Goal: Navigation & Orientation: Understand site structure

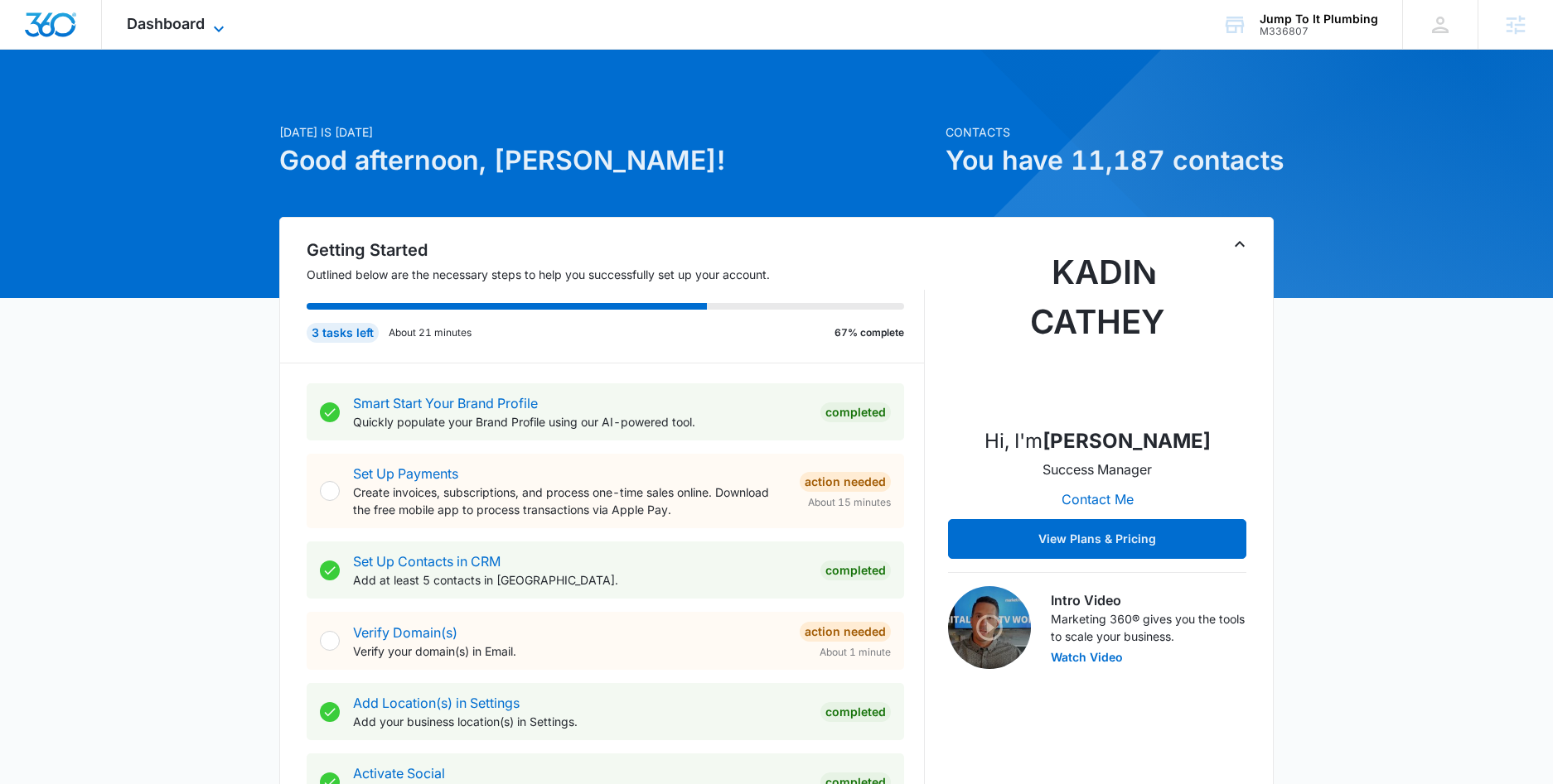
click at [197, 24] on span "Dashboard" at bounding box center [165, 24] width 78 height 18
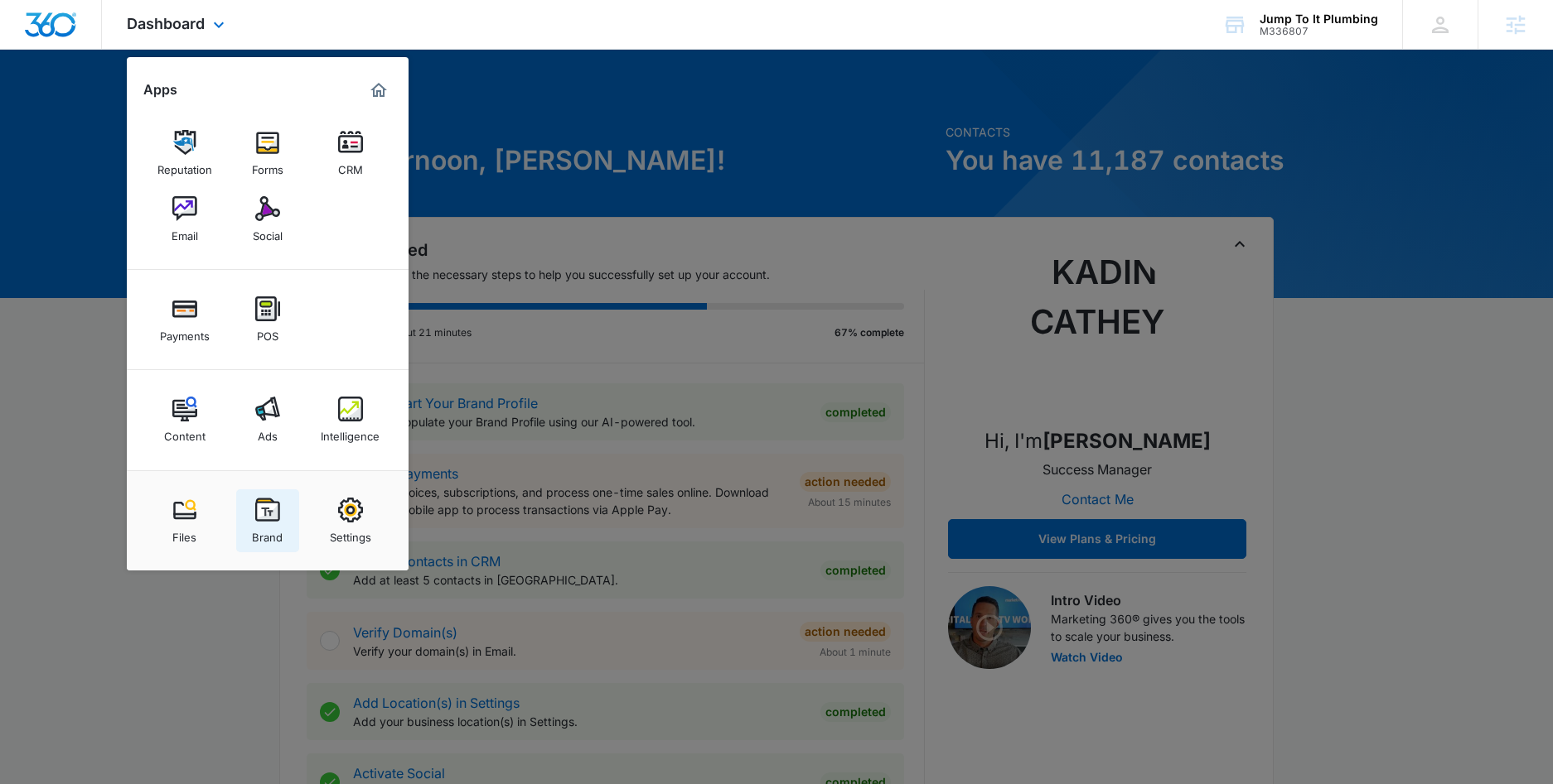
click at [270, 510] on img at bounding box center [267, 510] width 25 height 25
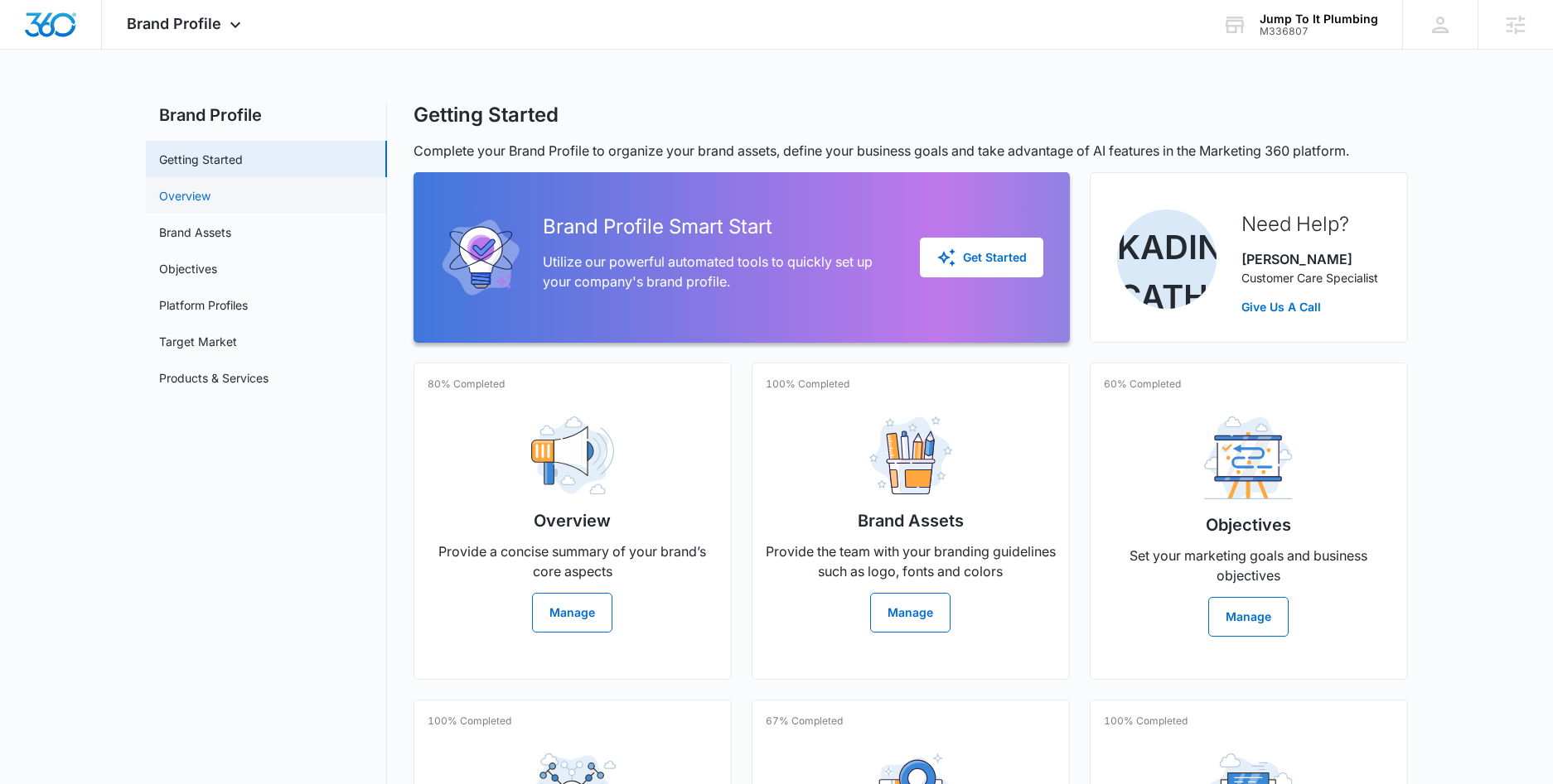
click at [211, 196] on link "Overview" at bounding box center [185, 196] width 52 height 18
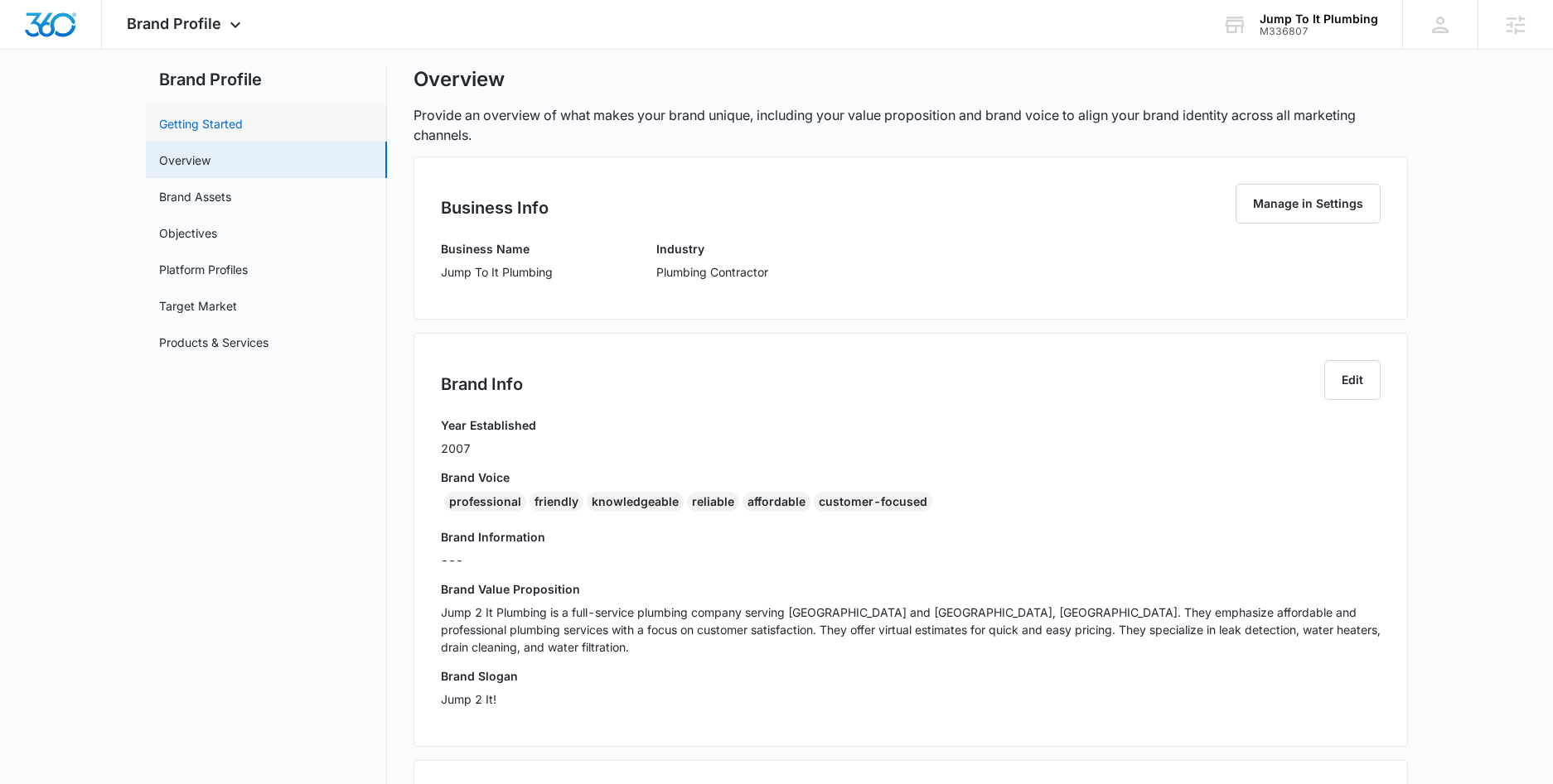
scroll to position [35, 0]
click at [201, 206] on link "Brand Assets" at bounding box center [195, 198] width 72 height 18
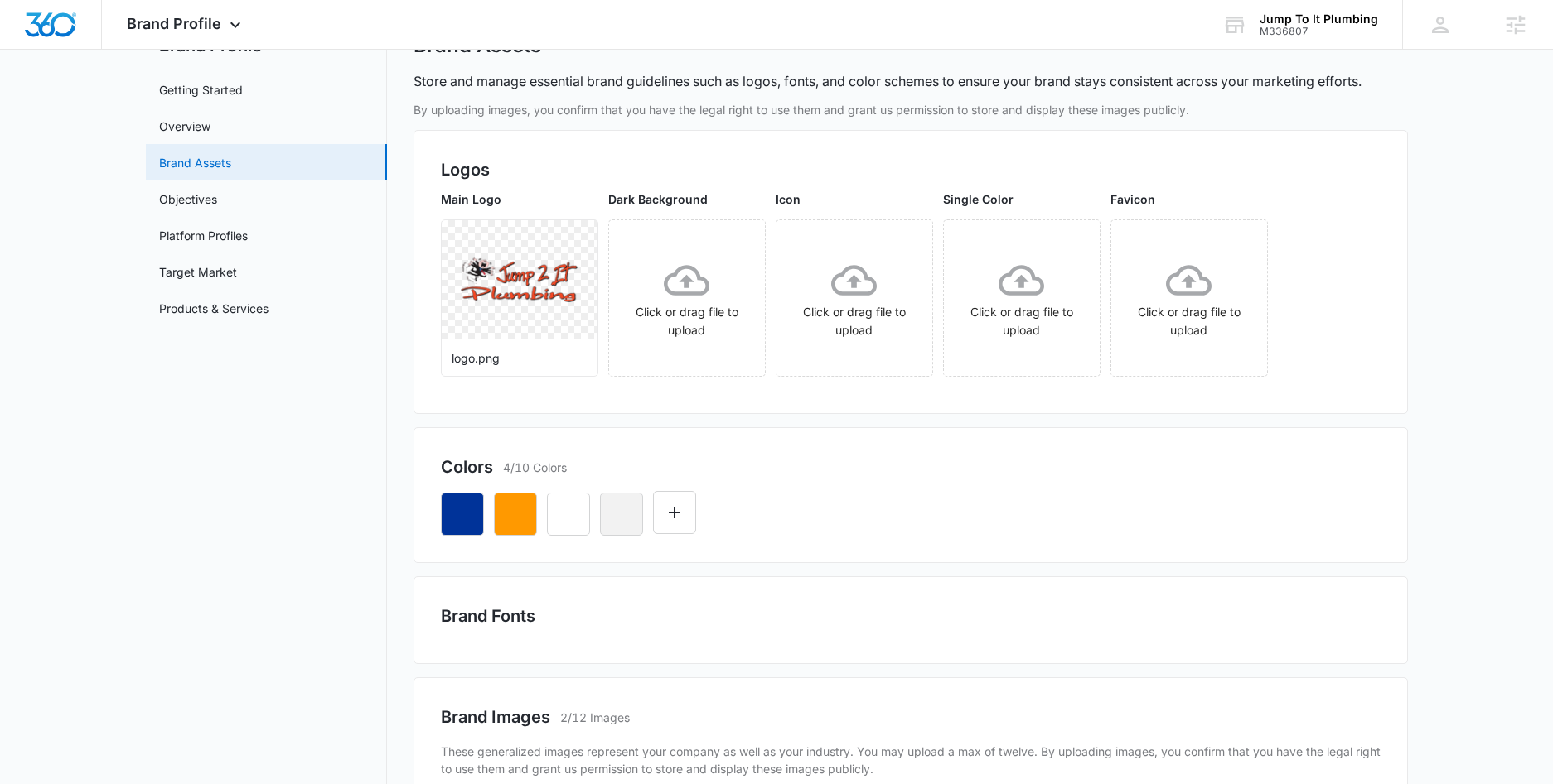
scroll to position [58, 0]
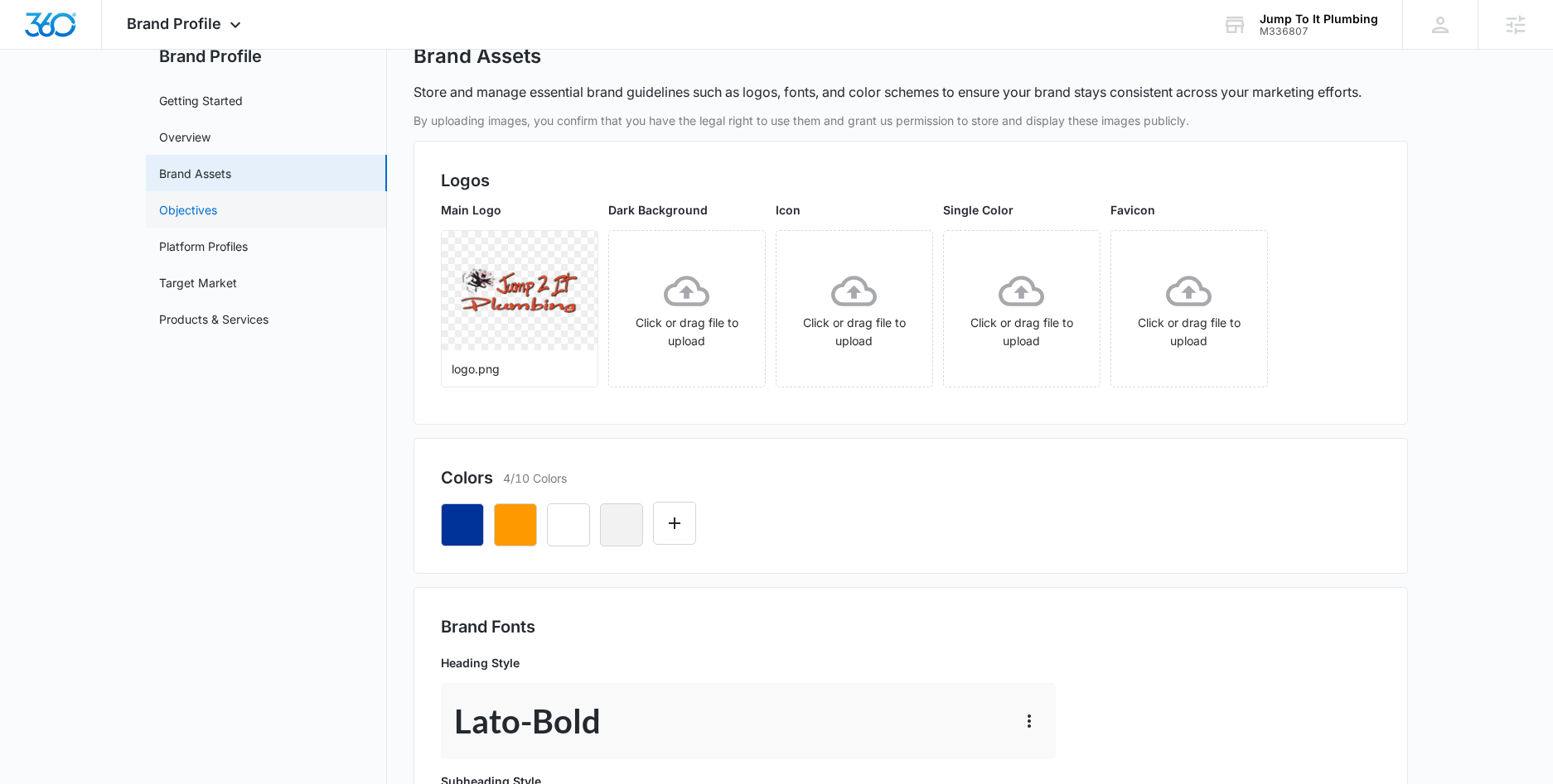
click at [217, 211] on link "Objectives" at bounding box center [188, 210] width 58 height 18
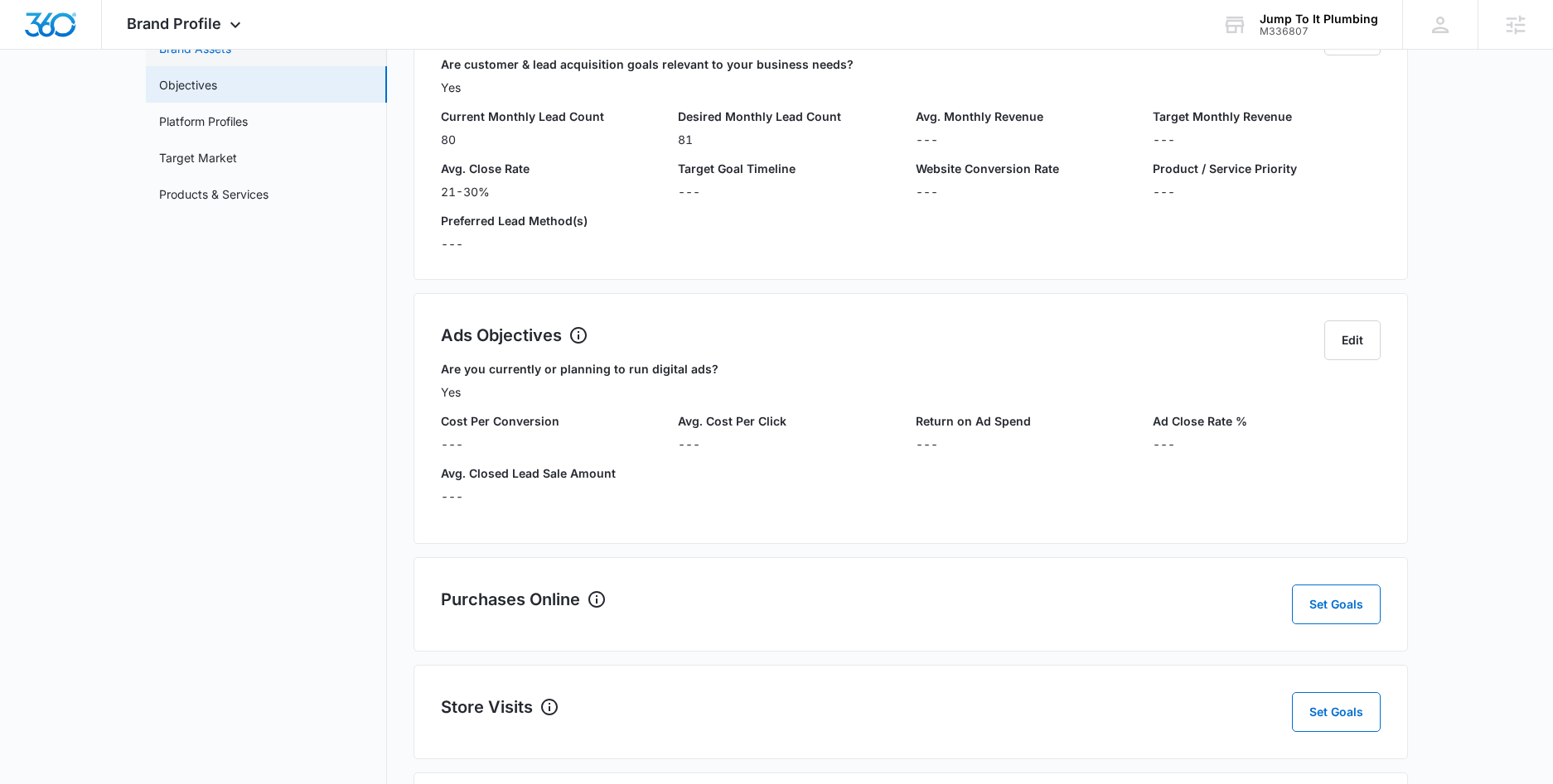
scroll to position [79, 0]
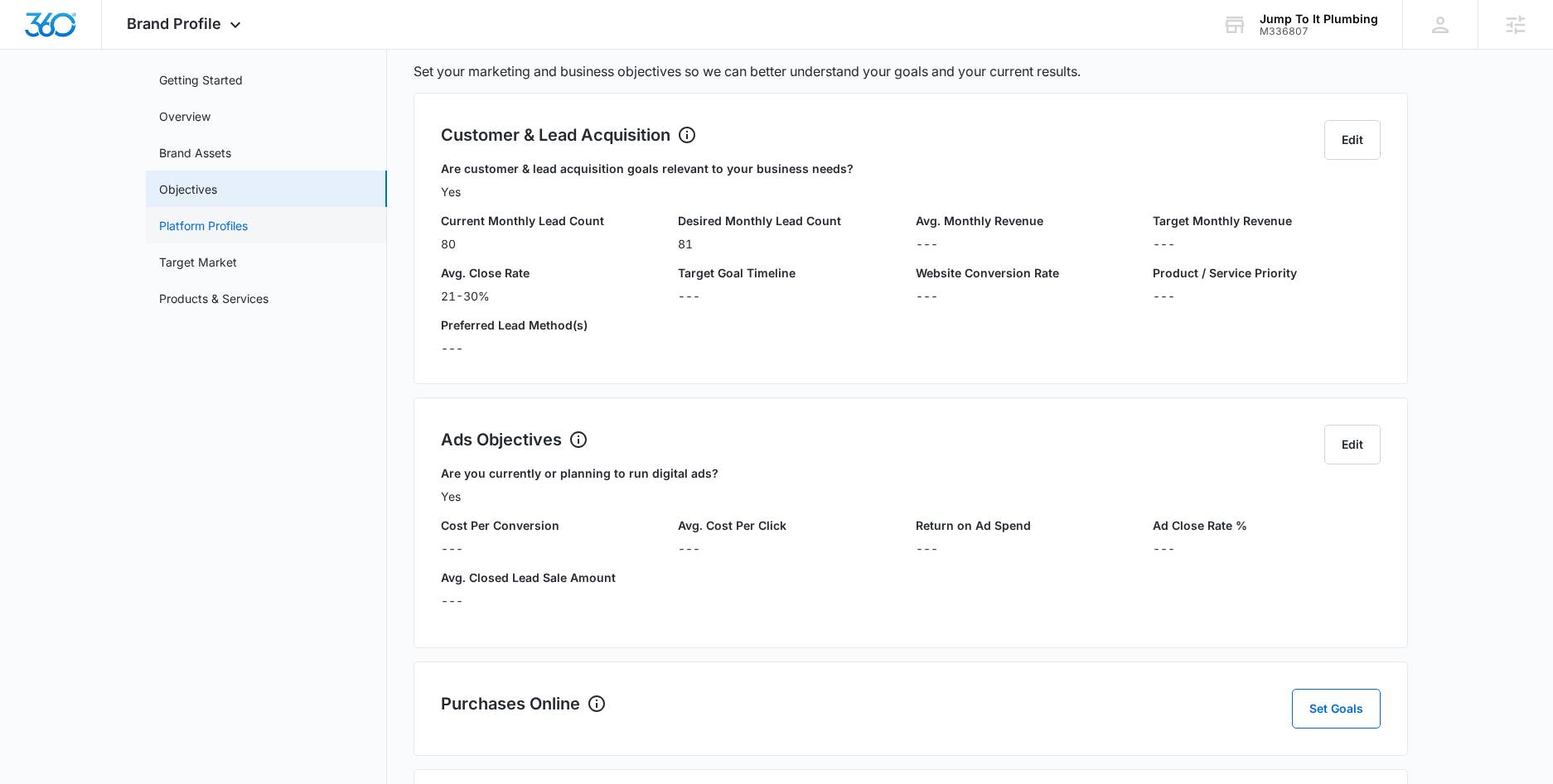
click at [234, 225] on link "Platform Profiles" at bounding box center [204, 226] width 89 height 18
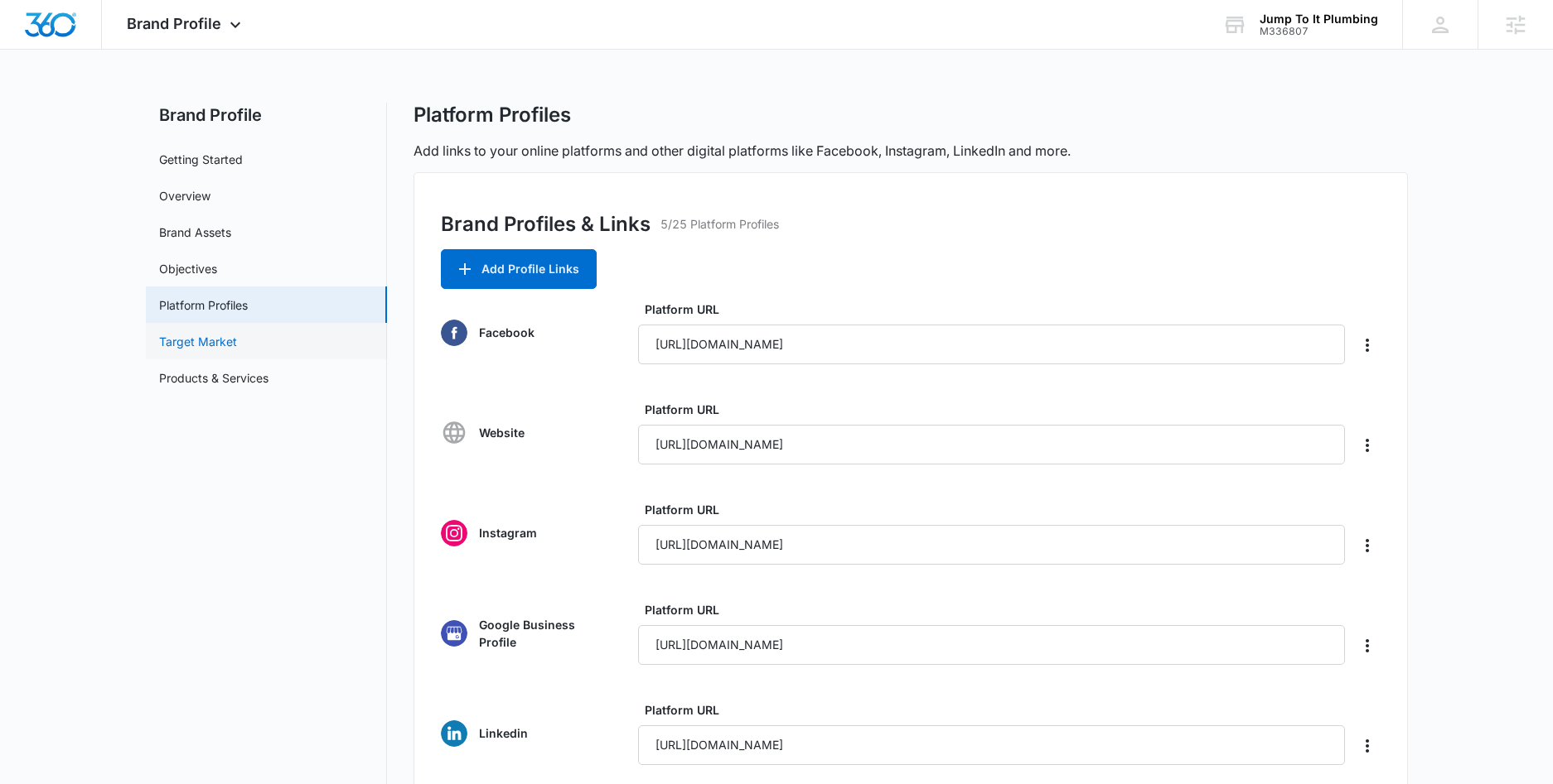
click at [216, 347] on link "Target Market" at bounding box center [198, 342] width 78 height 18
